Goal: Transaction & Acquisition: Purchase product/service

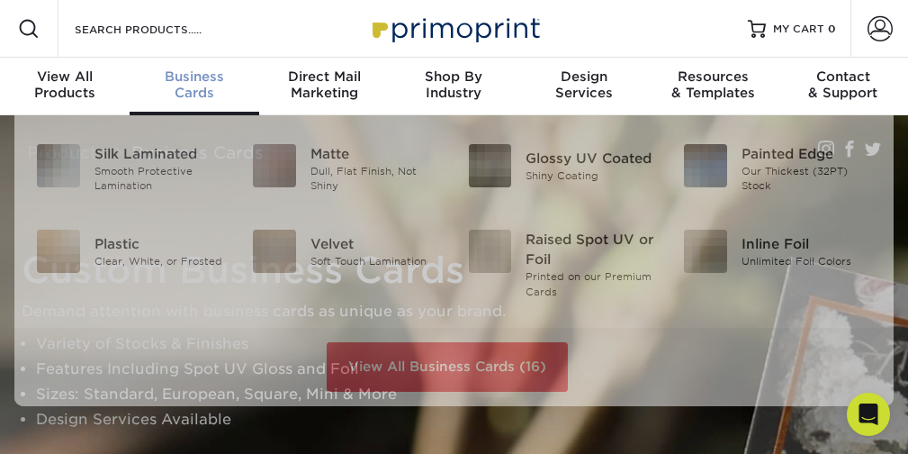
click at [188, 85] on div "Business Cards" at bounding box center [195, 84] width 130 height 32
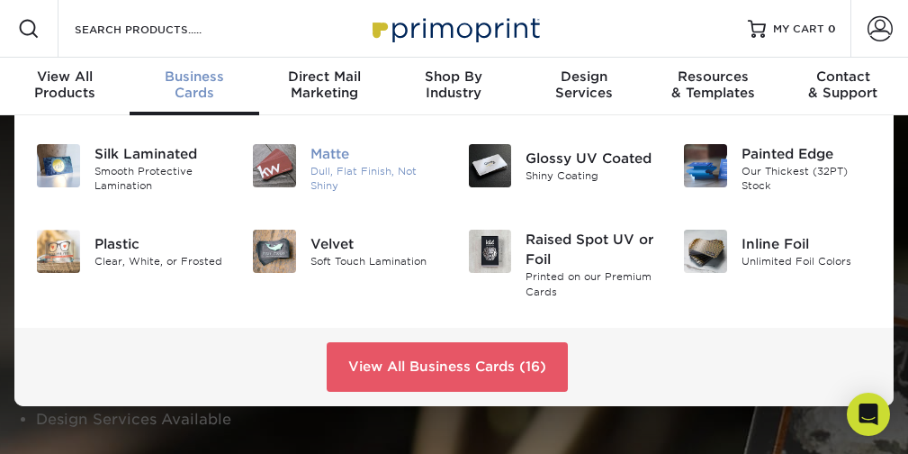
click at [330, 166] on div "Dull, Flat Finish, Not Shiny" at bounding box center [375, 179] width 130 height 30
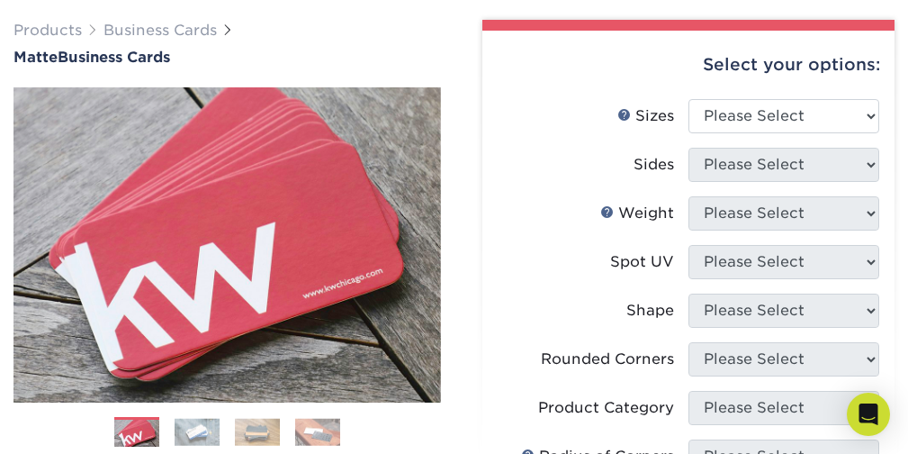
scroll to position [133, 0]
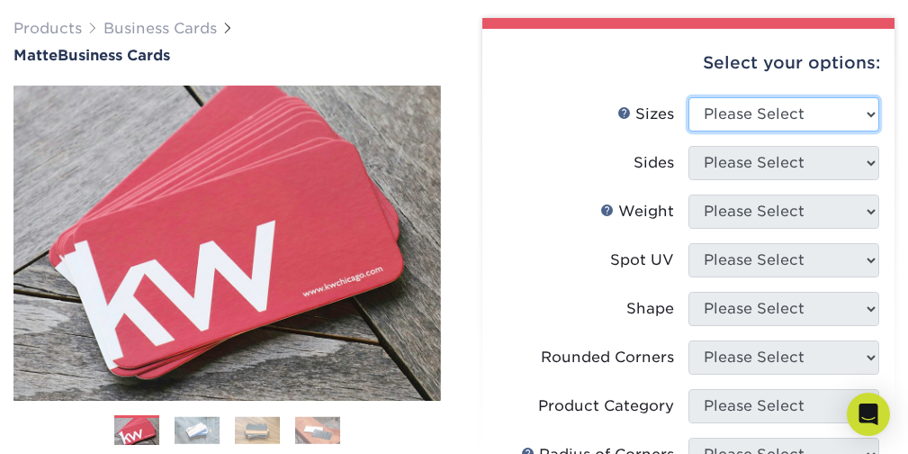
select select "2.00x3.50"
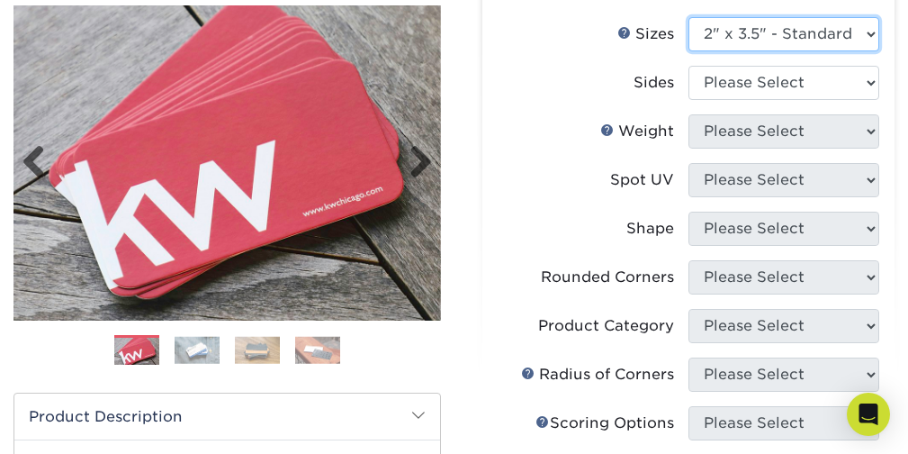
scroll to position [212, 0]
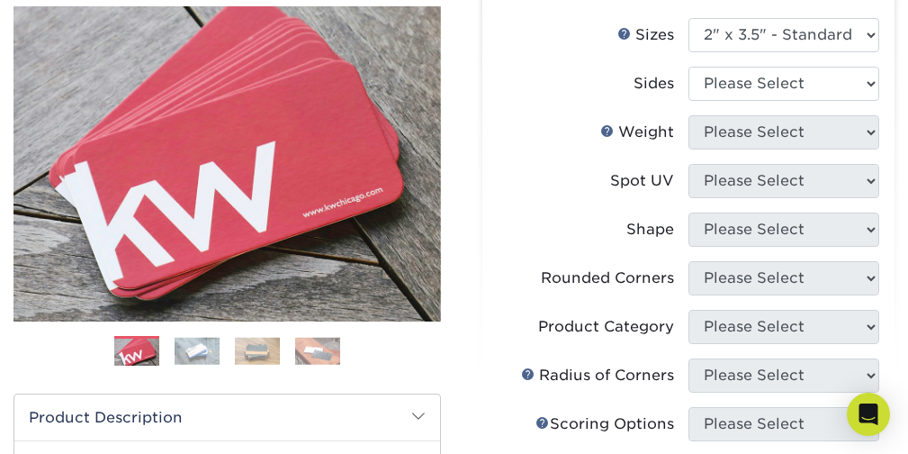
click at [202, 351] on img at bounding box center [197, 351] width 45 height 28
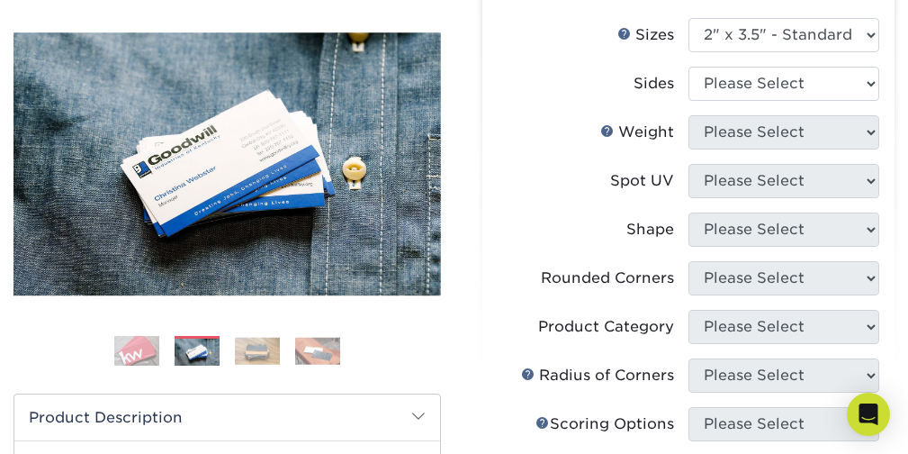
click at [261, 353] on img at bounding box center [257, 351] width 45 height 28
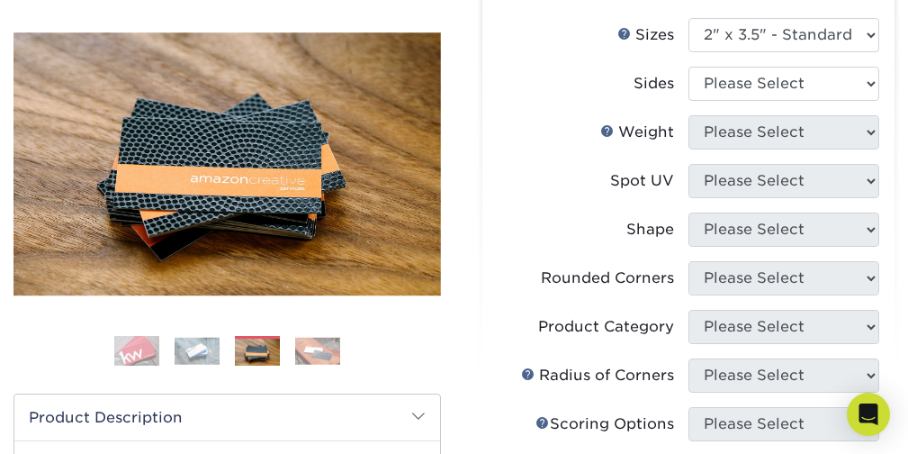
click at [310, 354] on img at bounding box center [317, 351] width 45 height 28
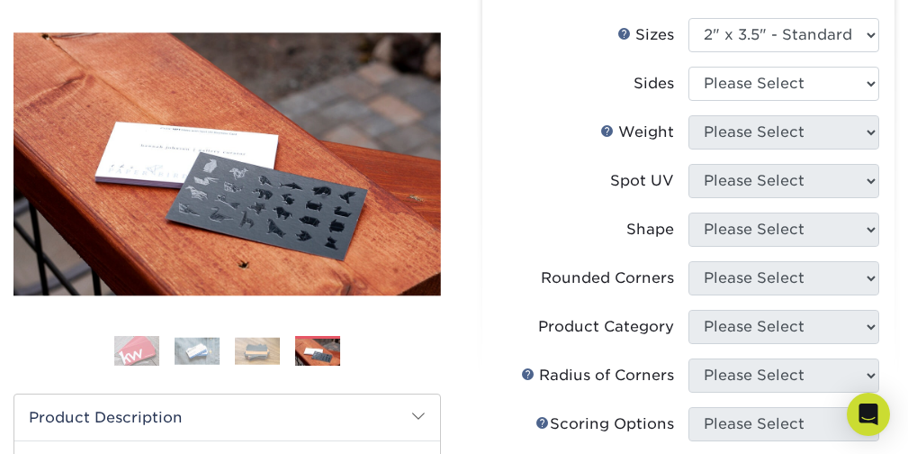
click at [129, 350] on img at bounding box center [136, 350] width 45 height 45
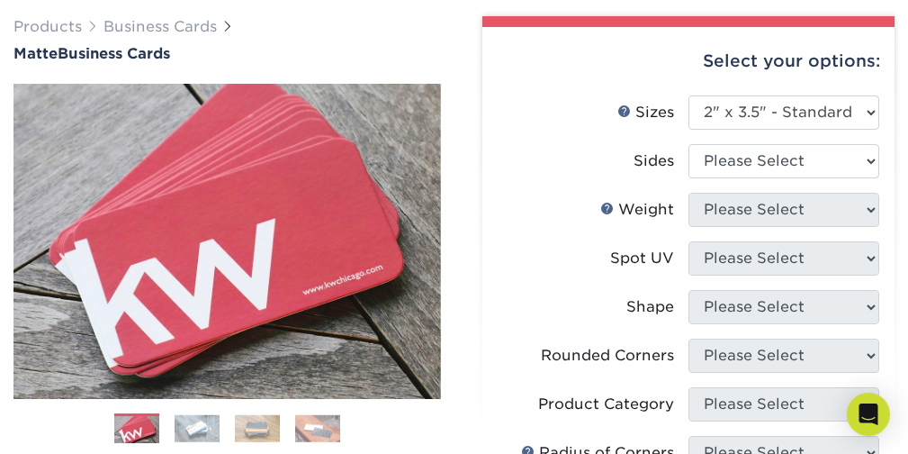
scroll to position [135, 0]
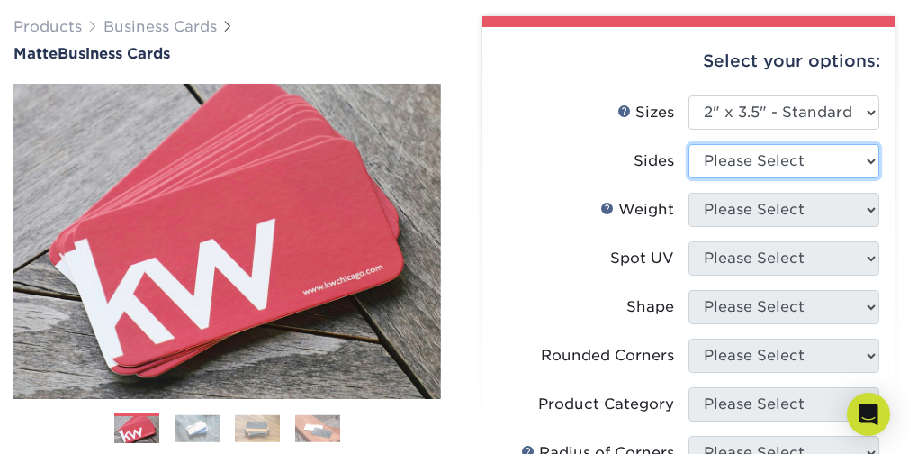
select select "32d3c223-f82c-492b-b915-ba065a00862f"
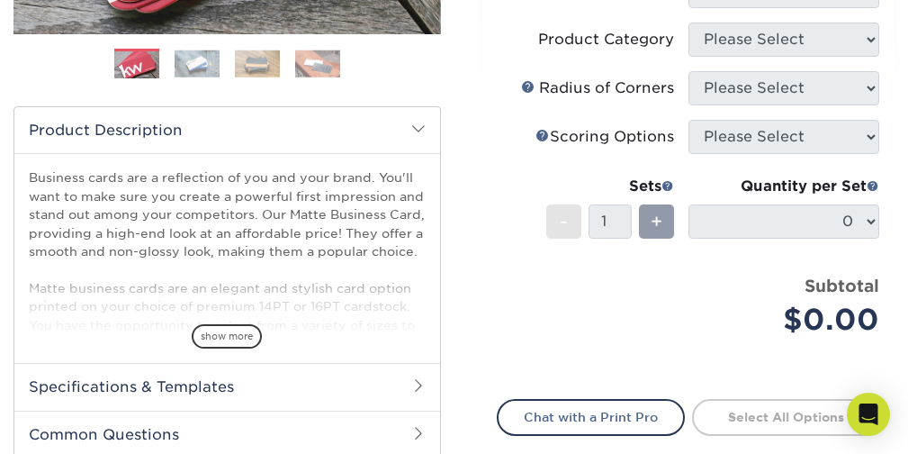
scroll to position [500, 0]
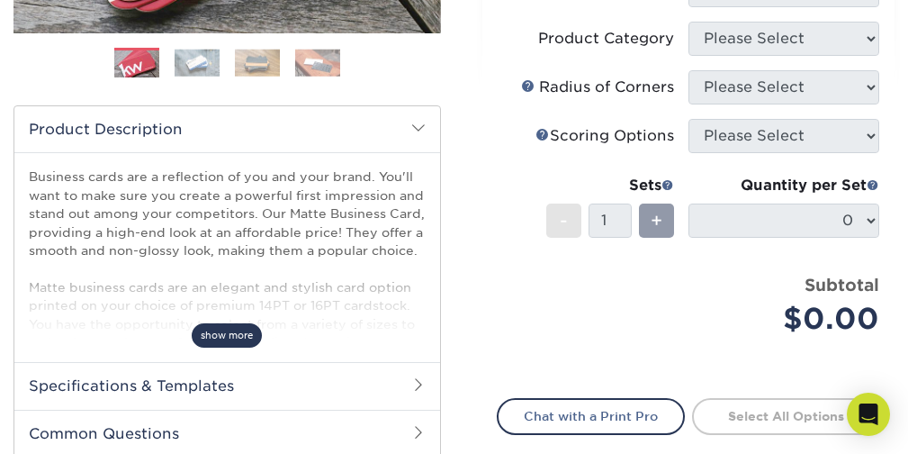
click at [242, 332] on span "show more" at bounding box center [227, 335] width 70 height 24
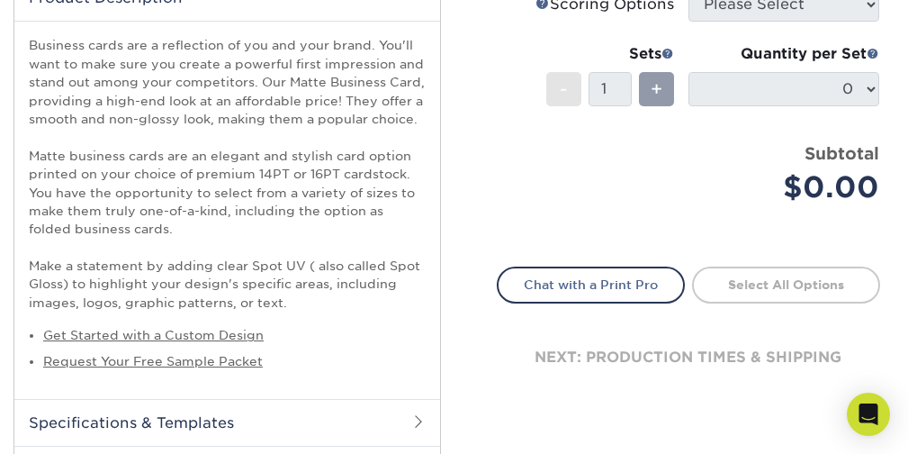
scroll to position [729, 0]
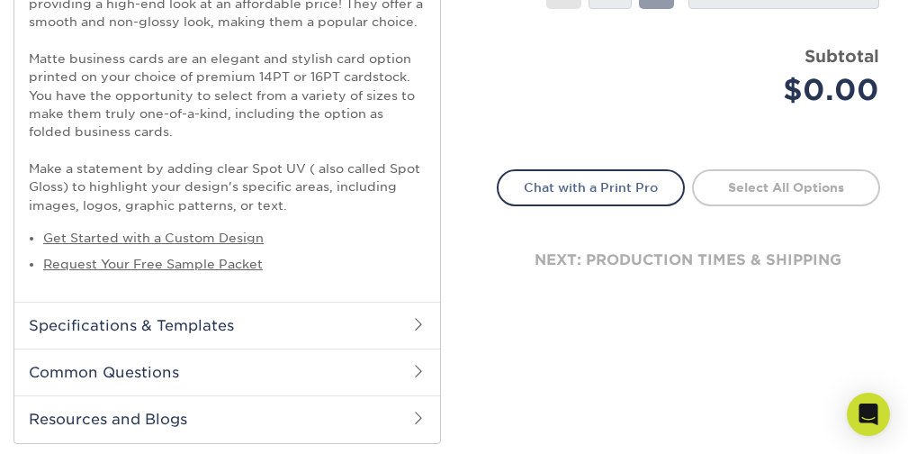
click at [352, 328] on h2 "Specifications & Templates" at bounding box center [227, 324] width 426 height 47
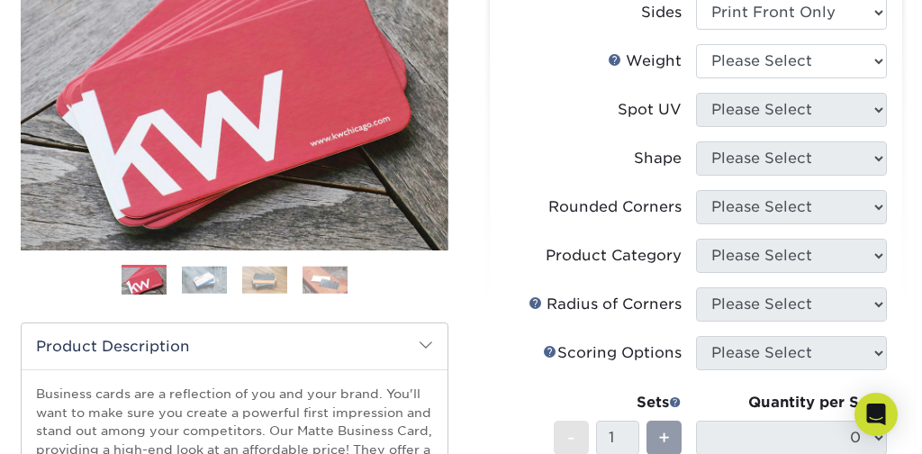
scroll to position [284, 0]
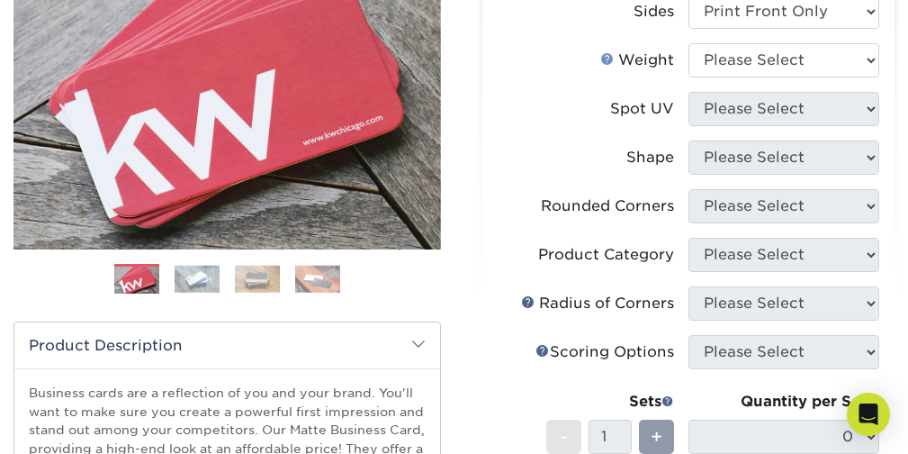
click at [607, 58] on link "Weight Help" at bounding box center [607, 58] width 14 height 14
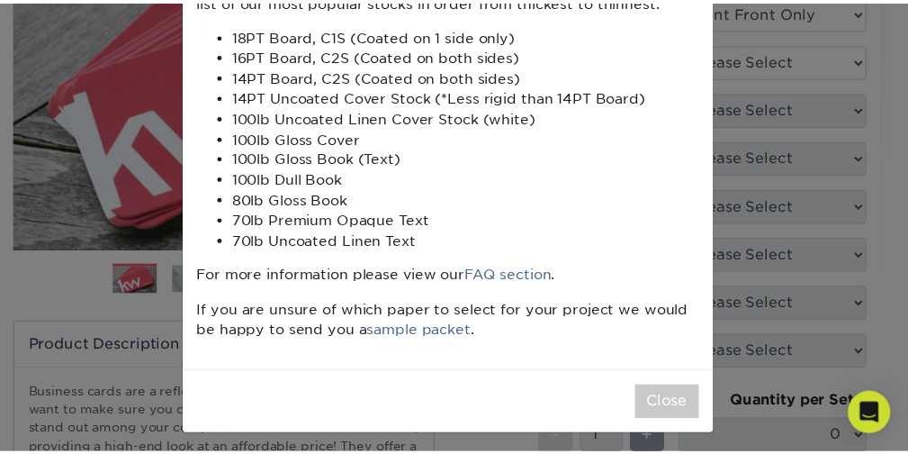
scroll to position [128, 0]
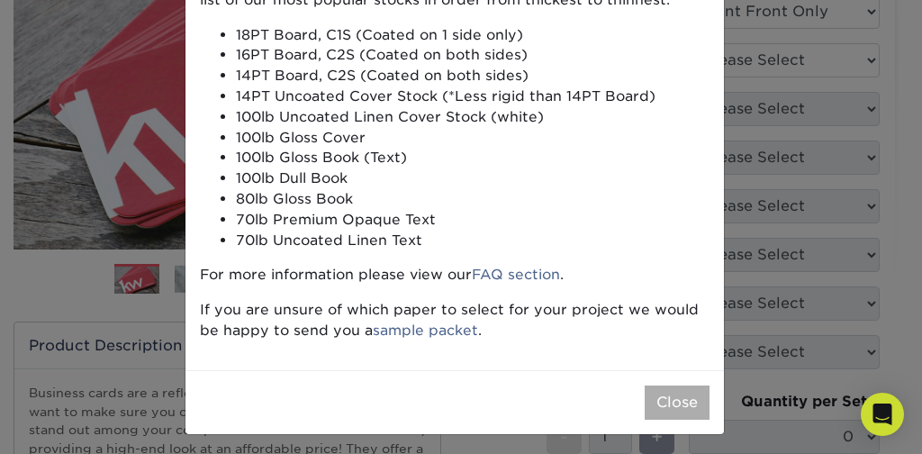
click at [663, 398] on button "Close" at bounding box center [676, 402] width 65 height 34
